Goal: Task Accomplishment & Management: Complete application form

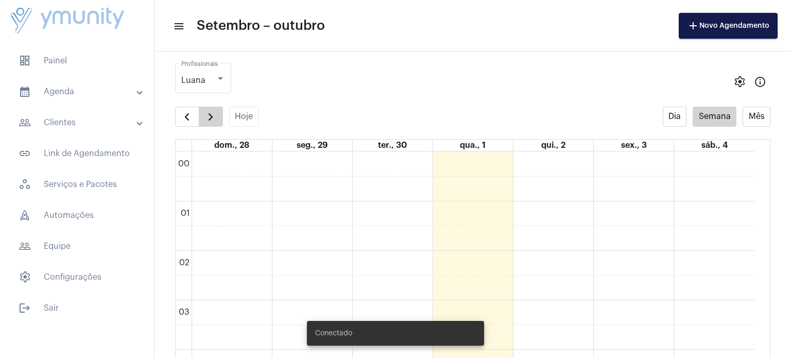
scroll to position [766, 0]
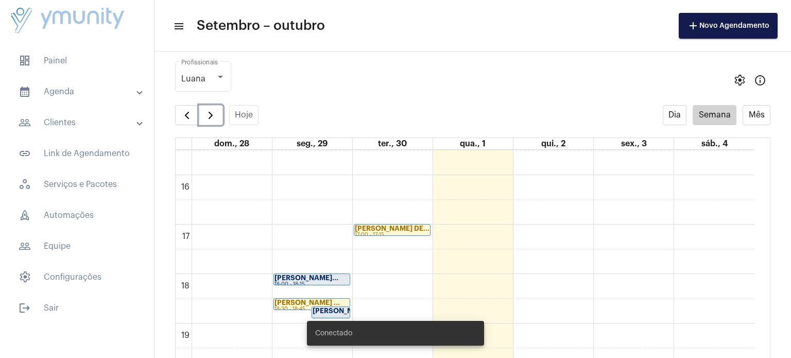
drag, startPoint x: 216, startPoint y: 114, endPoint x: 257, endPoint y: 50, distance: 75.7
click at [216, 114] on button "button" at bounding box center [211, 115] width 24 height 21
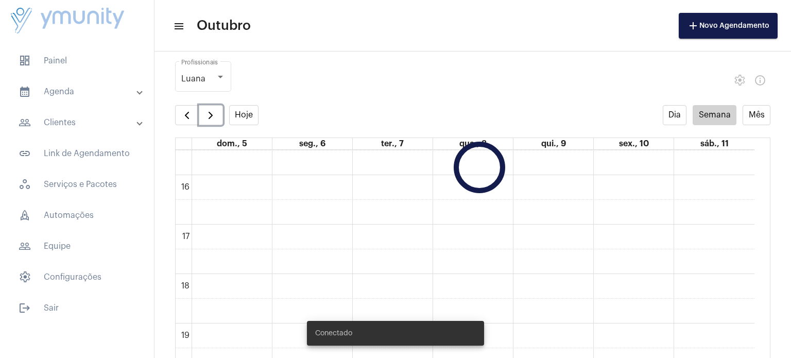
scroll to position [297, 0]
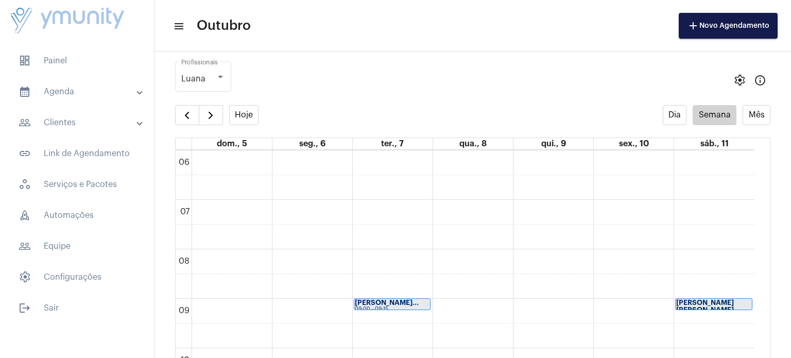
click at [183, 26] on mat-toolbar-row "menu Outubro add Novo Agendamento" at bounding box center [472, 25] width 636 height 33
click at [179, 26] on mat-icon "menu" at bounding box center [178, 26] width 10 height 12
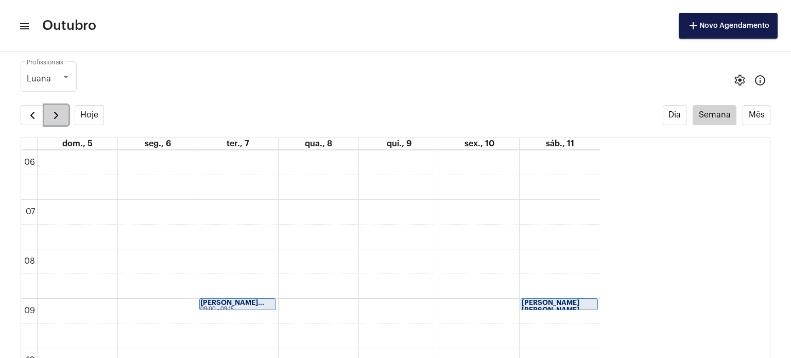
click at [51, 116] on span "button" at bounding box center [56, 115] width 12 height 12
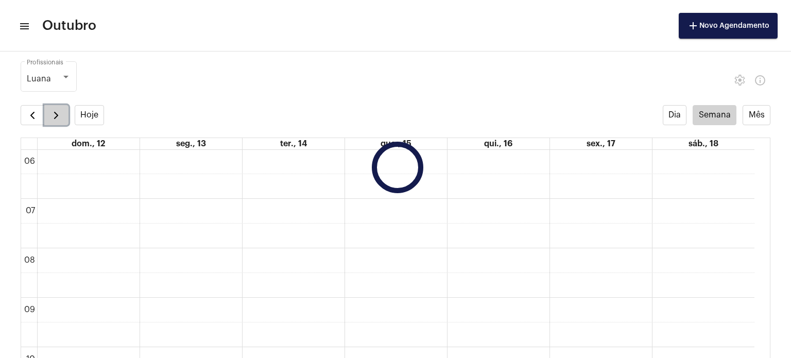
click at [51, 116] on span "button" at bounding box center [56, 115] width 12 height 12
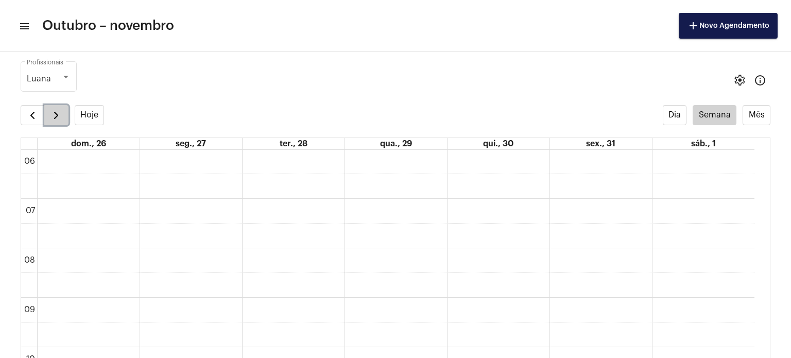
click at [51, 116] on span "button" at bounding box center [56, 115] width 12 height 12
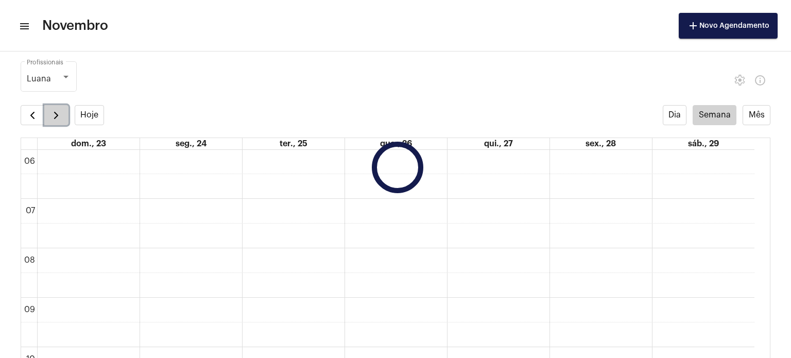
click at [51, 116] on span "button" at bounding box center [56, 115] width 12 height 12
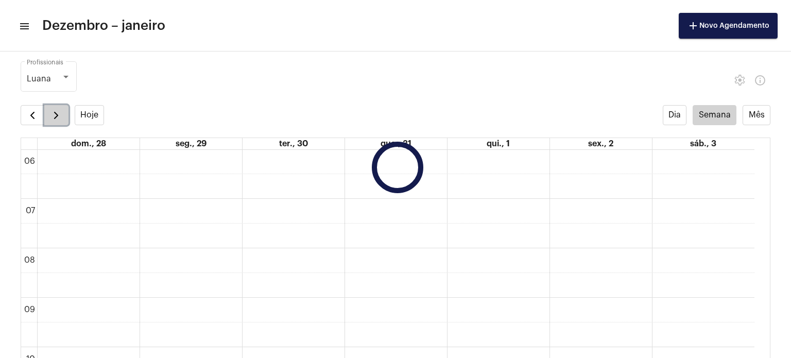
scroll to position [297, 0]
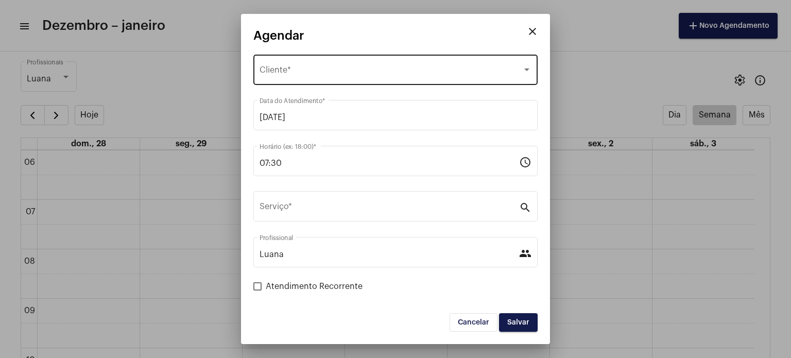
click at [325, 60] on div "Selecione o Cliente Cliente *" at bounding box center [395, 69] width 272 height 32
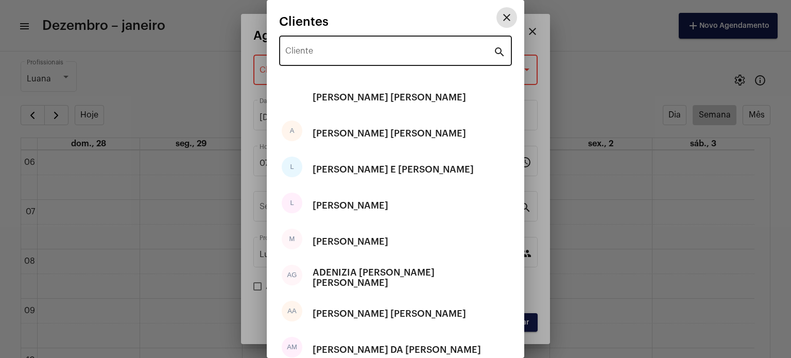
click at [324, 53] on input "Cliente" at bounding box center [389, 52] width 208 height 9
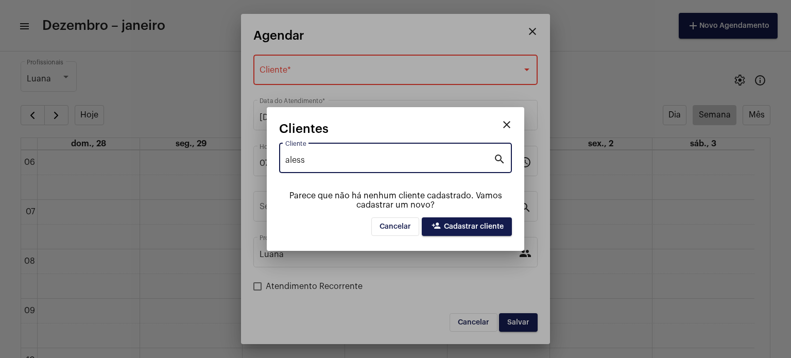
type input "aless"
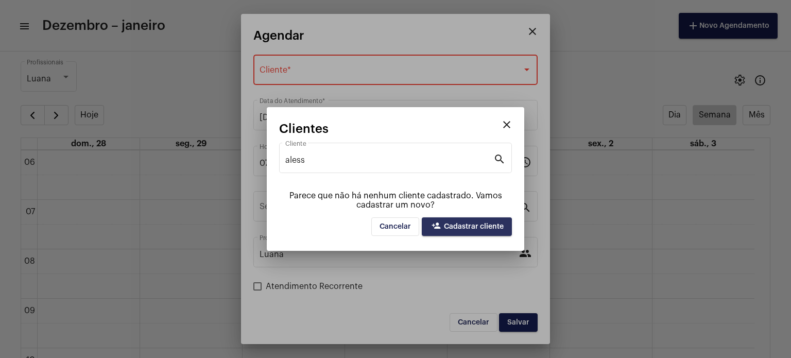
click at [459, 228] on span "person_add Cadastrar cliente" at bounding box center [467, 226] width 74 height 7
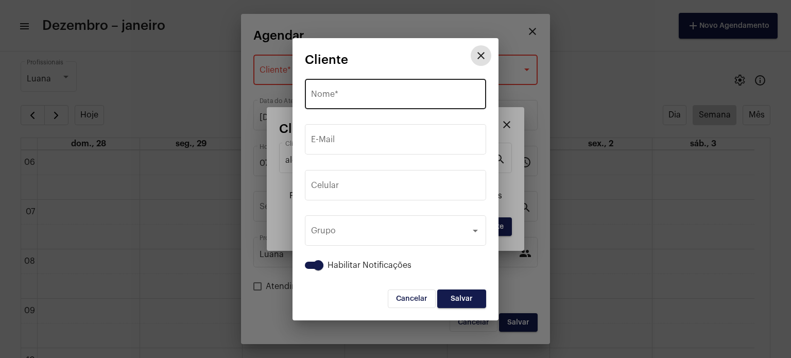
click at [363, 88] on div "Nome *" at bounding box center [395, 93] width 169 height 32
paste input "[PERSON_NAME] [PERSON_NAME]"
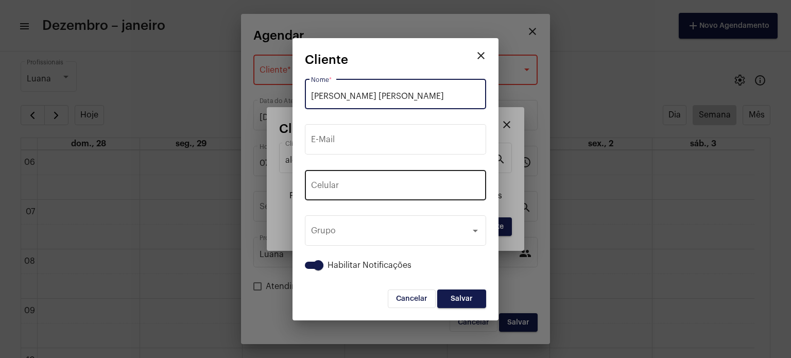
type input "[PERSON_NAME] [PERSON_NAME]"
click at [408, 187] on input "tel" at bounding box center [395, 187] width 169 height 9
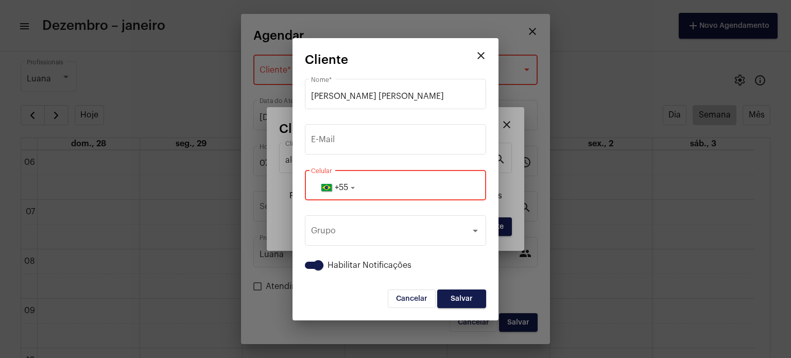
click at [406, 189] on input "tel" at bounding box center [395, 187] width 169 height 9
paste input "33988674944"
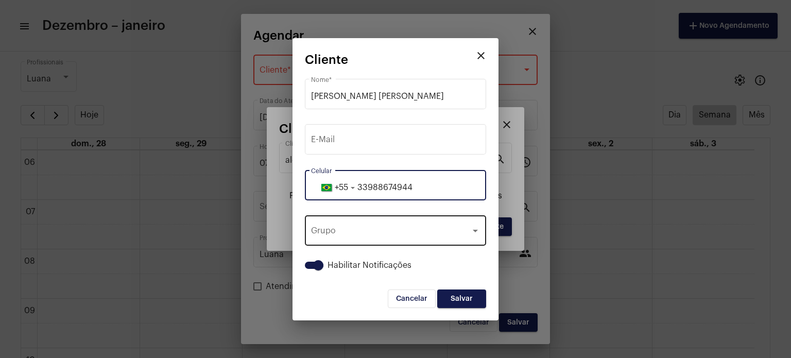
type input "33988674944"
click at [436, 234] on div "Grupo" at bounding box center [391, 232] width 160 height 9
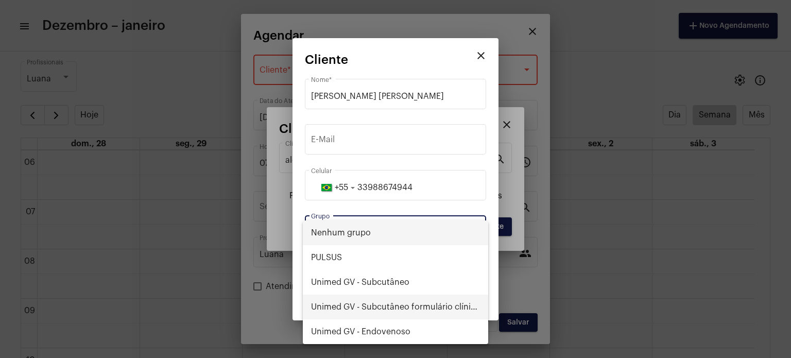
click at [407, 303] on span "Unimed GV - Subcutâneo formulário clínico" at bounding box center [395, 306] width 169 height 25
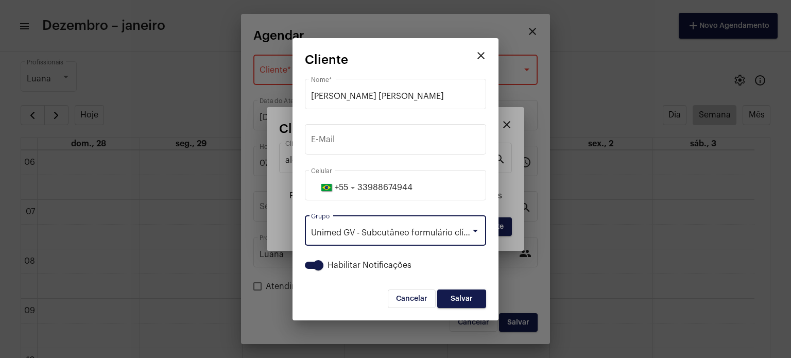
click at [462, 297] on span "Salvar" at bounding box center [461, 298] width 22 height 7
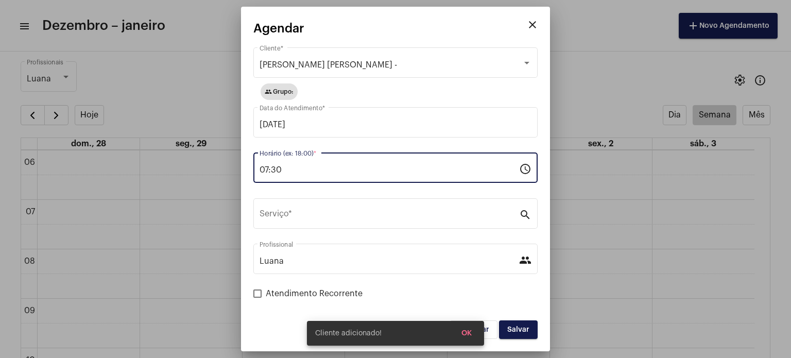
drag, startPoint x: 328, startPoint y: 167, endPoint x: 230, endPoint y: 167, distance: 97.8
click at [230, 167] on div "close Agendar [PERSON_NAME] [PERSON_NAME] - Cliente * group Grupo: [DATE] Data …" at bounding box center [395, 179] width 791 height 358
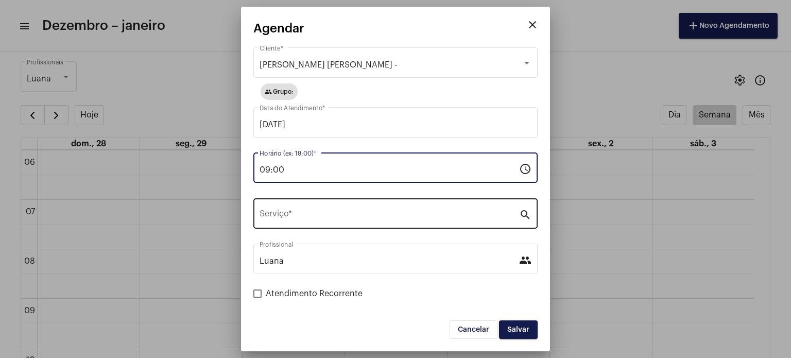
type input "09:00"
click at [309, 219] on input "Serviço *" at bounding box center [388, 215] width 259 height 9
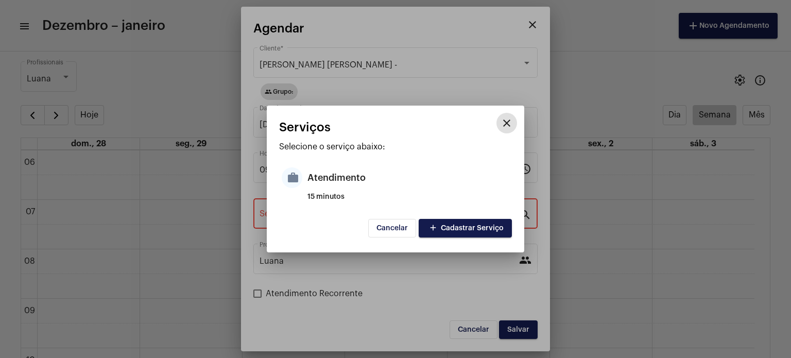
click at [460, 228] on span "add Cadastrar Serviço" at bounding box center [465, 227] width 77 height 7
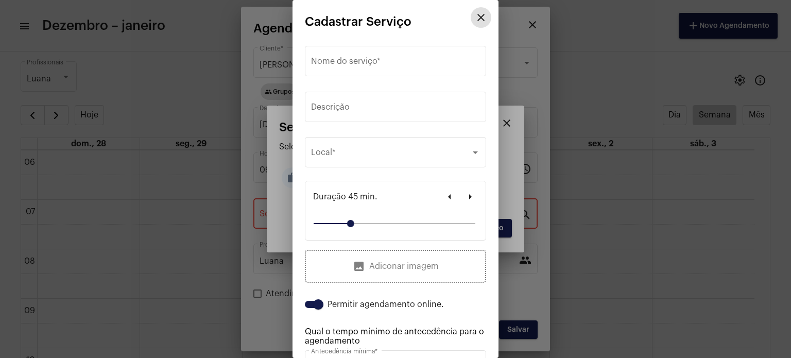
click at [475, 14] on mat-icon "close" at bounding box center [481, 17] width 12 height 12
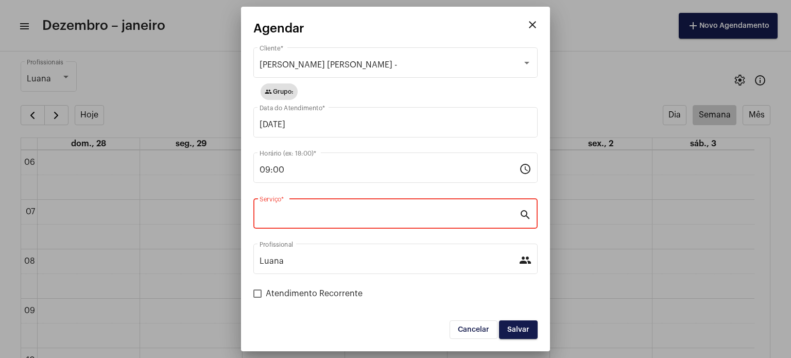
click at [329, 218] on input "Serviço *" at bounding box center [388, 215] width 259 height 9
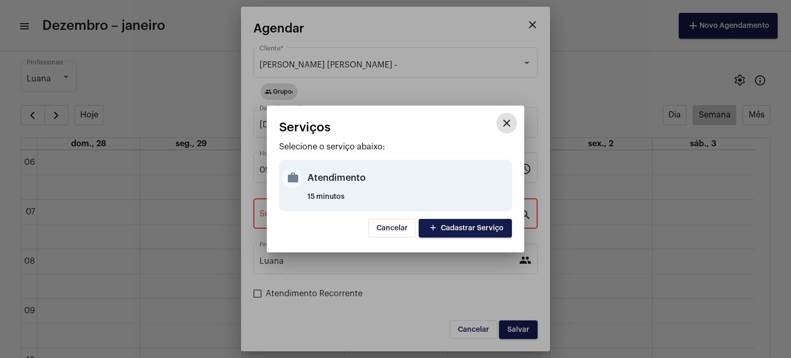
click at [319, 166] on div "Atendimento" at bounding box center [408, 177] width 202 height 31
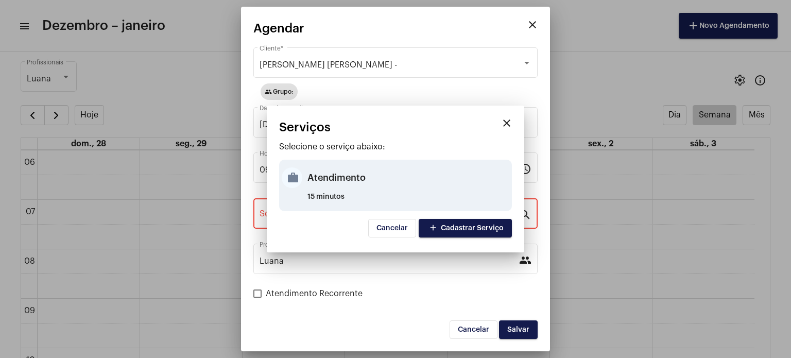
type input "Atendimento"
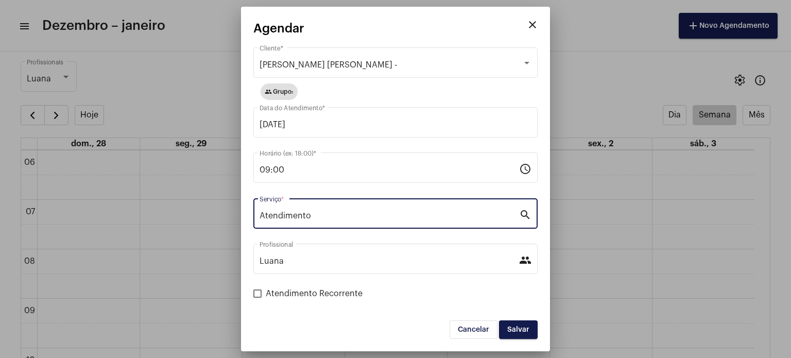
click at [516, 327] on span "Salvar" at bounding box center [518, 329] width 22 height 7
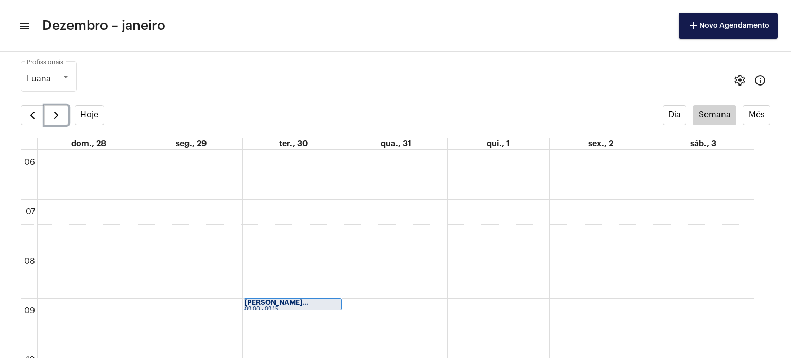
click at [282, 306] on div "09:00 - 09:15" at bounding box center [293, 309] width 96 height 6
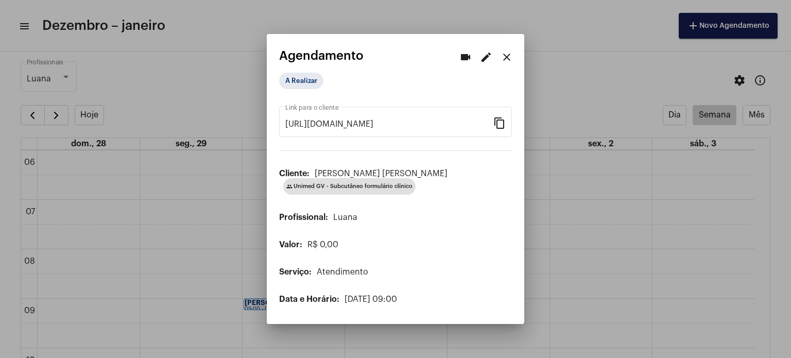
click at [621, 242] on div at bounding box center [395, 179] width 791 height 358
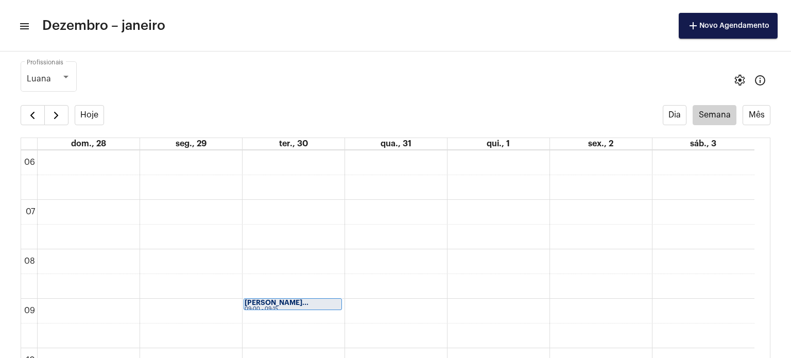
click at [22, 29] on mat-icon "menu" at bounding box center [24, 26] width 10 height 12
